Goal: Information Seeking & Learning: Learn about a topic

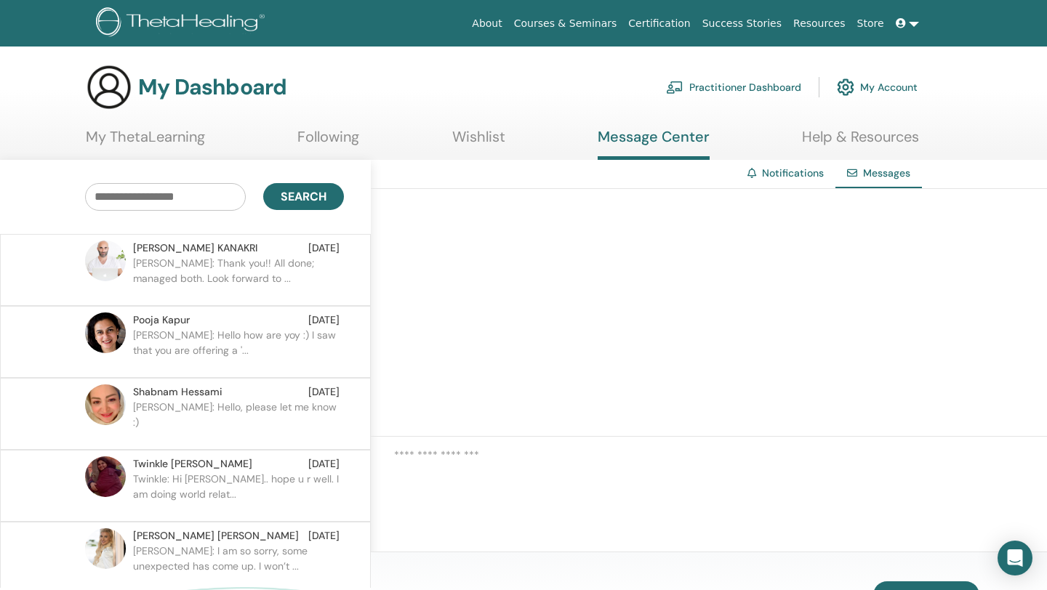
click at [337, 280] on p "[PERSON_NAME]: Thank you!! All done; managed both. Look forward to ..." at bounding box center [238, 278] width 211 height 44
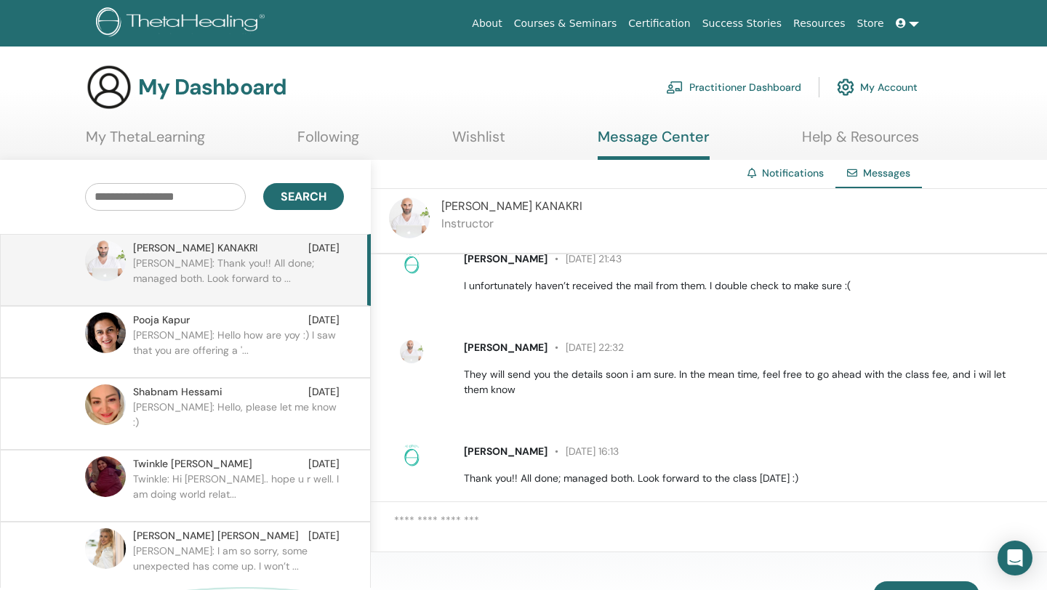
scroll to position [520, 0]
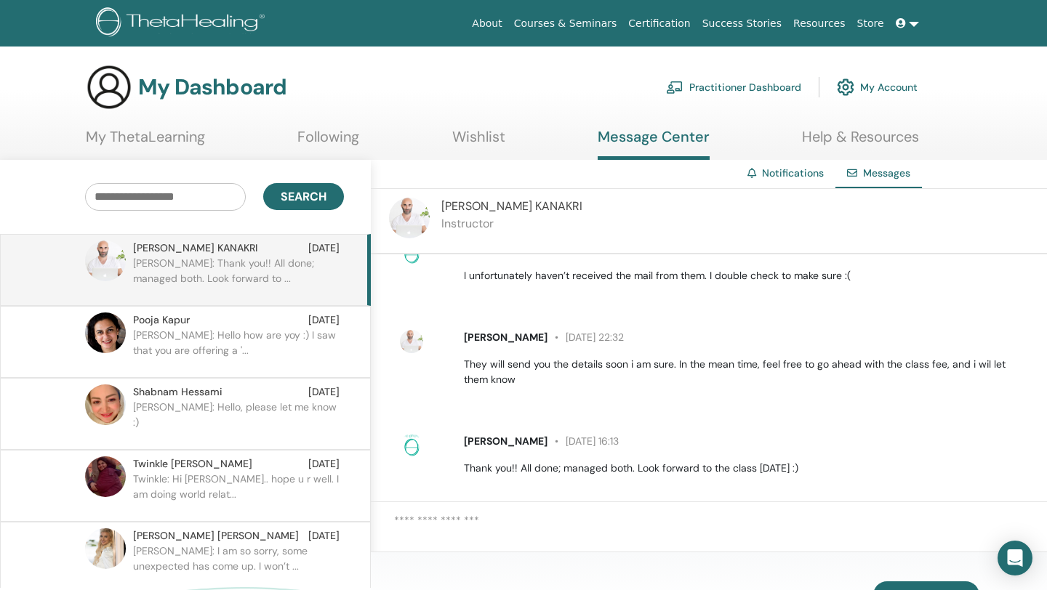
click at [407, 220] on img at bounding box center [409, 218] width 41 height 41
click at [454, 202] on span "[PERSON_NAME]" at bounding box center [511, 205] width 141 height 15
click at [449, 226] on p "Instructor" at bounding box center [511, 223] width 141 height 17
drag, startPoint x: 440, startPoint y: 210, endPoint x: 541, endPoint y: 211, distance: 101.0
click at [541, 211] on div "[PERSON_NAME] Instructor" at bounding box center [709, 221] width 676 height 65
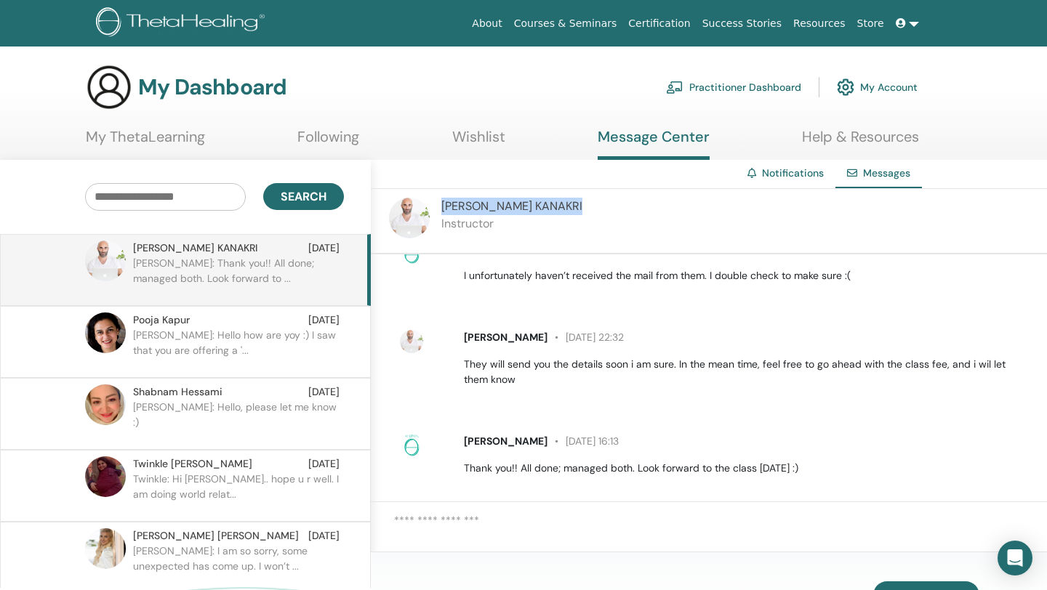
copy span "[PERSON_NAME]"
click at [621, 23] on link "Courses & Seminars" at bounding box center [565, 23] width 115 height 27
